Goal: Task Accomplishment & Management: Complete application form

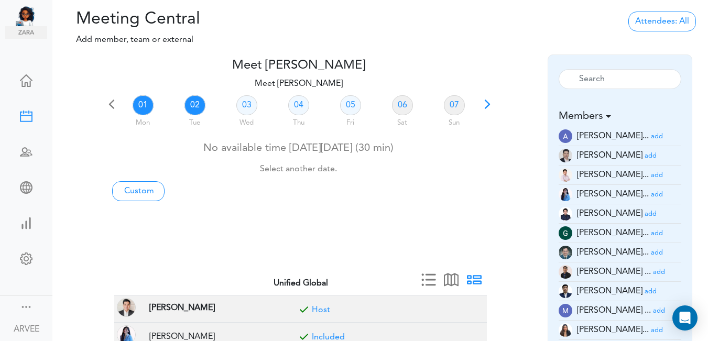
click at [194, 105] on link "02" at bounding box center [194, 105] width 21 height 20
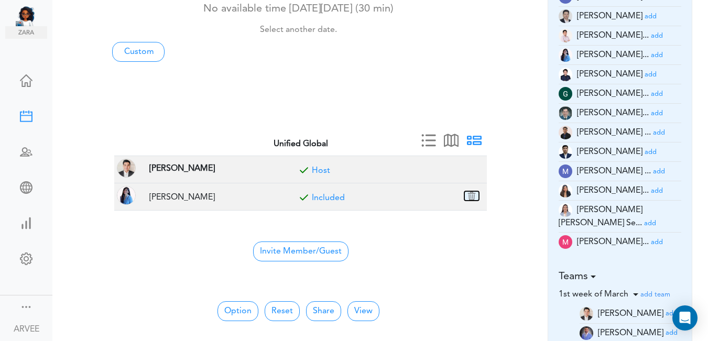
click at [472, 196] on button "button" at bounding box center [471, 195] width 15 height 9
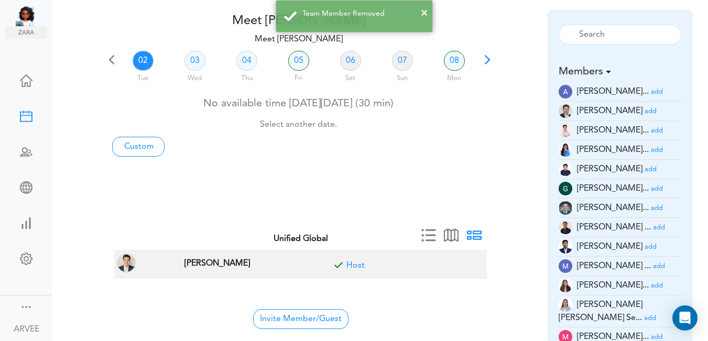
scroll to position [40, 0]
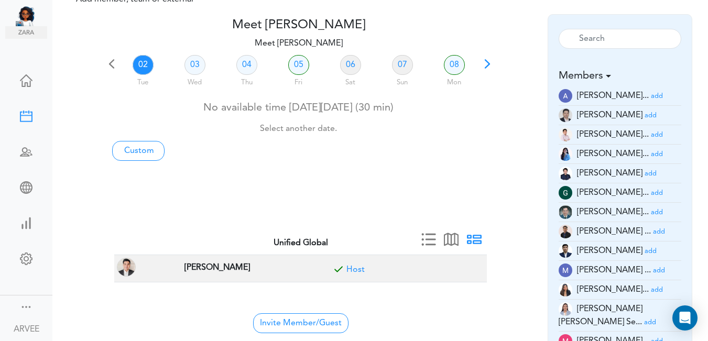
click at [139, 63] on link "02" at bounding box center [143, 65] width 21 height 20
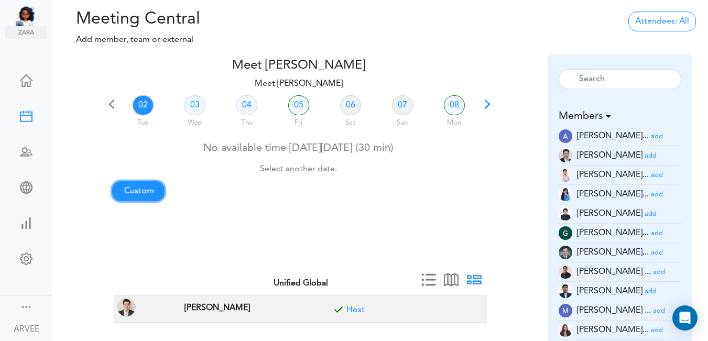
click at [144, 189] on link "Custom" at bounding box center [138, 191] width 52 height 20
type input "Meet [PERSON_NAME]"
type input "[URL][DOMAIN_NAME][SECURITY_DATA]"
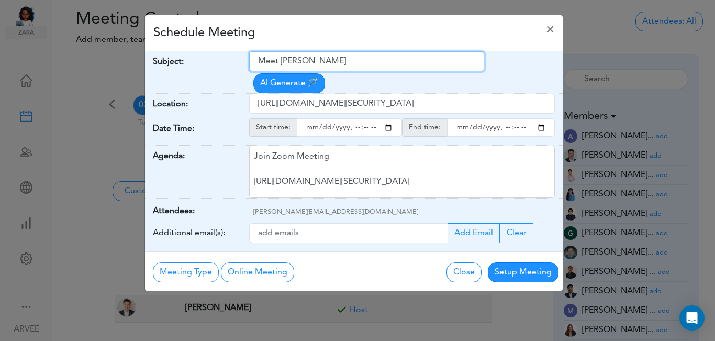
click at [260, 61] on input "Meet [PERSON_NAME]" at bounding box center [366, 61] width 235 height 20
drag, startPoint x: 260, startPoint y: 61, endPoint x: 332, endPoint y: 63, distance: 71.8
click at [332, 63] on input "Meet [PERSON_NAME]" at bounding box center [366, 61] width 235 height 20
type input "[PERSON_NAME] Follow Call"
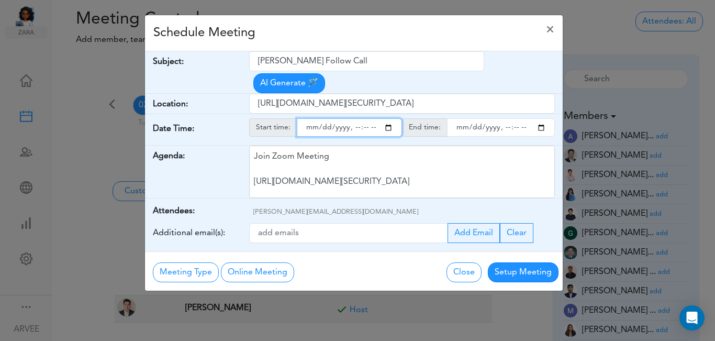
click at [390, 118] on input "starttime" at bounding box center [349, 127] width 105 height 18
click at [354, 118] on input "starttime" at bounding box center [349, 127] width 105 height 18
type input "[DATE]T20:30"
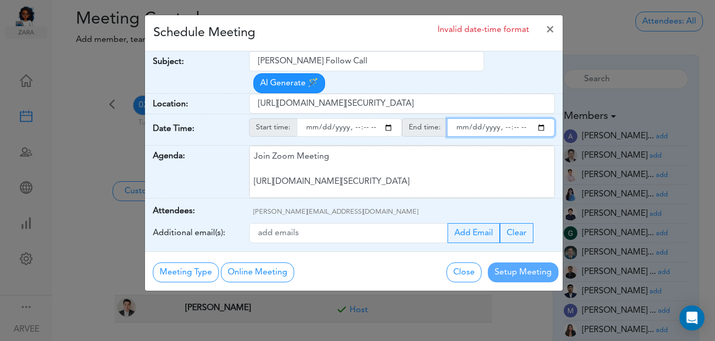
click at [542, 118] on input "endtime" at bounding box center [501, 127] width 108 height 18
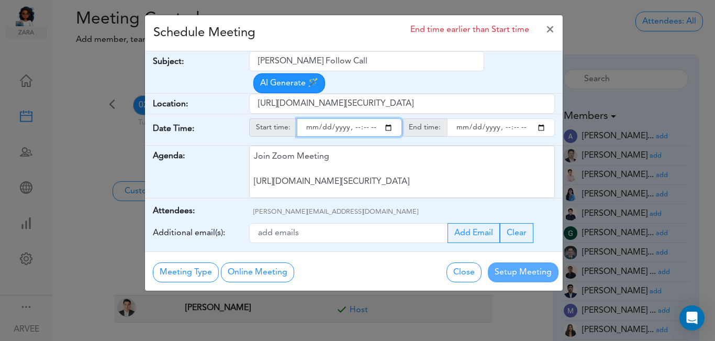
click at [505, 118] on input "endtime" at bounding box center [501, 127] width 108 height 18
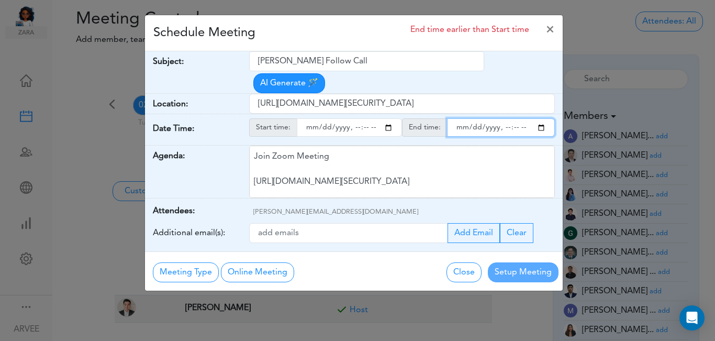
click at [505, 118] on input "endtime" at bounding box center [501, 127] width 108 height 18
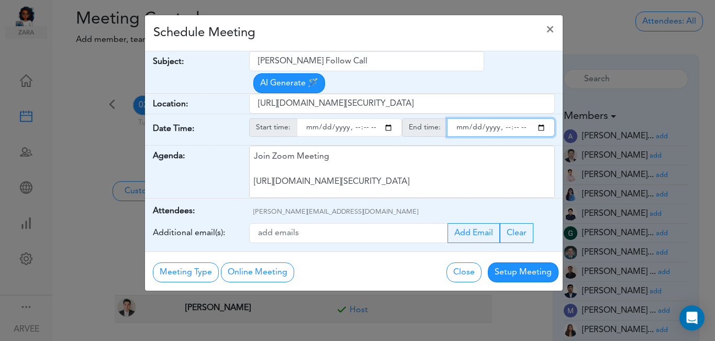
type input "[DATE]T21:00"
click at [392, 35] on div "Schedule Meeting ×" at bounding box center [354, 33] width 418 height 36
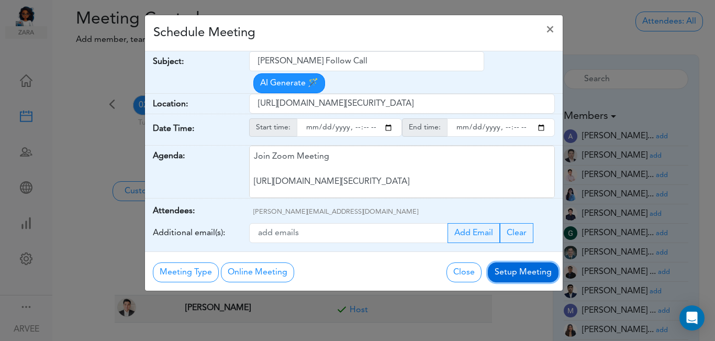
click at [521, 262] on button "Setup Meeting" at bounding box center [523, 272] width 71 height 20
